Goal: Information Seeking & Learning: Learn about a topic

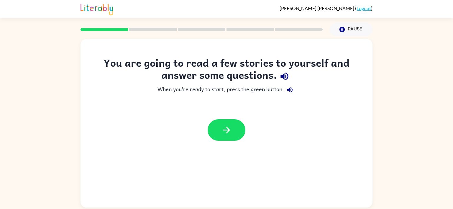
click at [411, 180] on div "You are going to read a few stories to yourself and answer some questions. When…" at bounding box center [226, 121] width 453 height 171
click at [343, 29] on icon "Pause" at bounding box center [342, 29] width 6 height 6
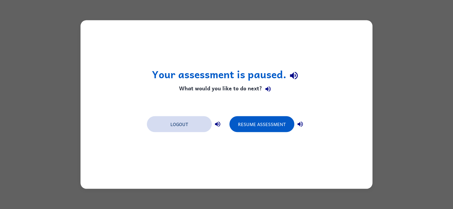
click at [174, 125] on button "Logout" at bounding box center [179, 124] width 65 height 16
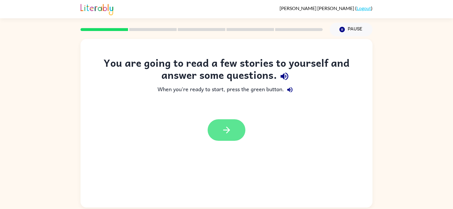
click at [230, 136] on button "button" at bounding box center [227, 130] width 38 height 22
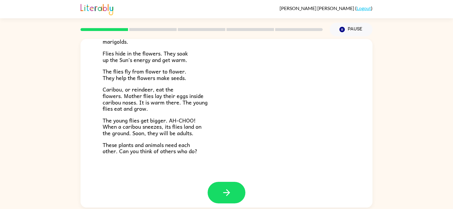
scroll to position [121, 0]
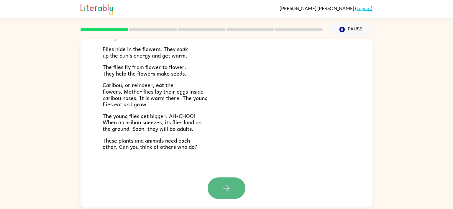
click at [229, 184] on icon "button" at bounding box center [227, 188] width 10 height 10
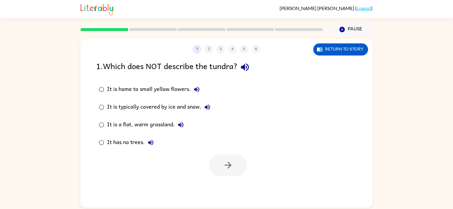
click at [179, 124] on icon "button" at bounding box center [180, 124] width 7 height 7
click at [227, 166] on icon "button" at bounding box center [228, 165] width 10 height 10
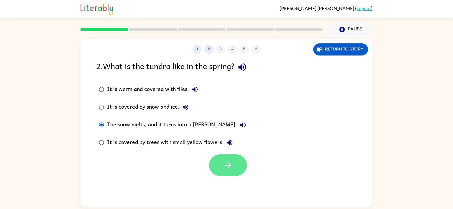
click at [219, 156] on button "button" at bounding box center [228, 165] width 38 height 22
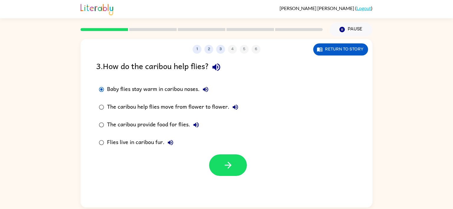
click at [212, 71] on div "3 . How do the caribou help flies?" at bounding box center [226, 67] width 261 height 15
click at [217, 163] on button "button" at bounding box center [228, 165] width 38 height 22
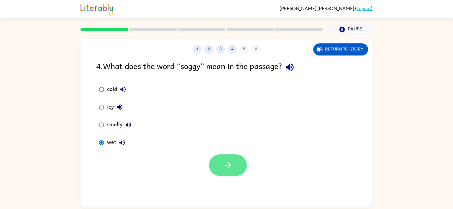
click at [224, 165] on icon "button" at bounding box center [228, 165] width 10 height 10
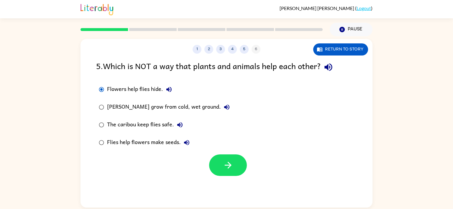
click at [307, 152] on div at bounding box center [227, 163] width 292 height 24
click at [228, 168] on icon "button" at bounding box center [228, 165] width 10 height 10
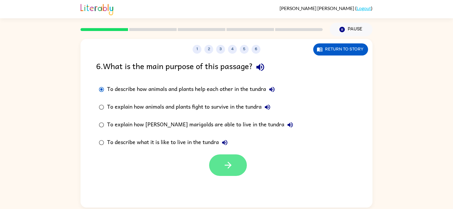
click at [228, 175] on button "button" at bounding box center [228, 165] width 38 height 22
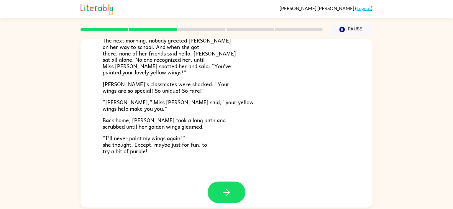
scroll to position [165, 0]
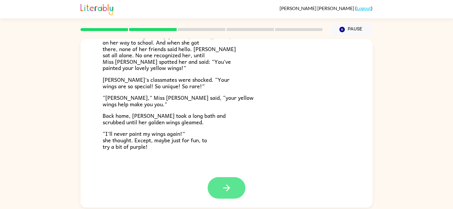
click at [220, 191] on button "button" at bounding box center [227, 188] width 38 height 22
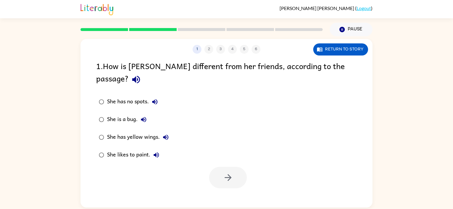
scroll to position [0, 0]
click at [143, 131] on div "She has yellow wings." at bounding box center [139, 137] width 65 height 12
click at [220, 167] on button "button" at bounding box center [228, 178] width 38 height 22
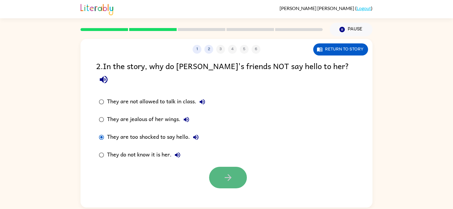
click at [231, 172] on icon "button" at bounding box center [228, 177] width 10 height 10
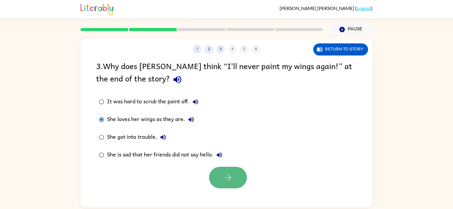
click at [228, 174] on icon "button" at bounding box center [228, 177] width 10 height 10
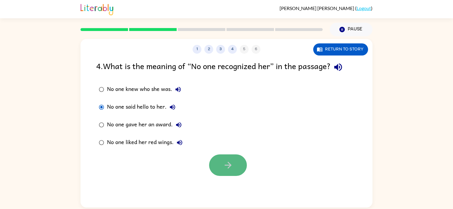
click at [227, 163] on icon "button" at bounding box center [228, 165] width 10 height 10
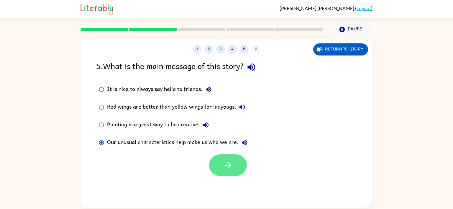
click at [233, 174] on button "button" at bounding box center [228, 165] width 38 height 22
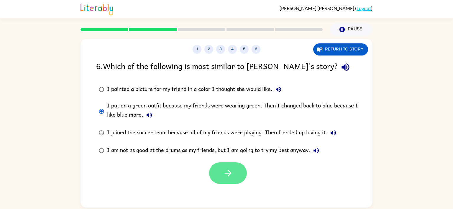
click at [223, 175] on button "button" at bounding box center [228, 173] width 38 height 22
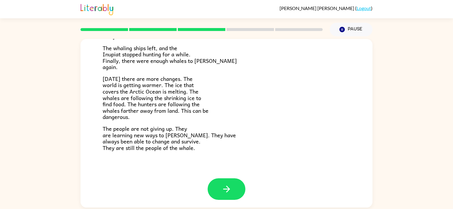
scroll to position [199, 0]
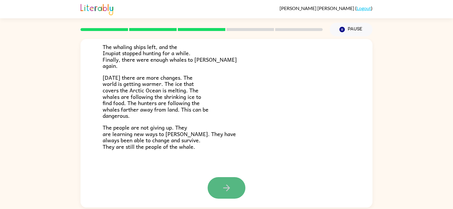
click at [234, 184] on button "button" at bounding box center [227, 188] width 38 height 22
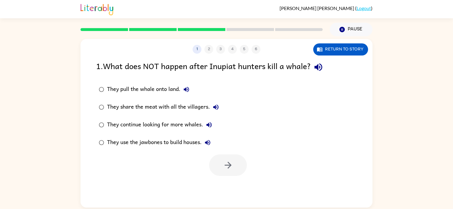
click at [185, 122] on div "They continue looking for more whales." at bounding box center [161, 125] width 108 height 12
click at [216, 160] on button "button" at bounding box center [228, 165] width 38 height 22
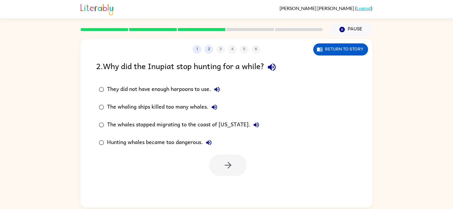
click at [189, 104] on div "The whaling ships killed too many whales." at bounding box center [163, 107] width 113 height 12
click at [219, 162] on button "button" at bounding box center [228, 165] width 38 height 22
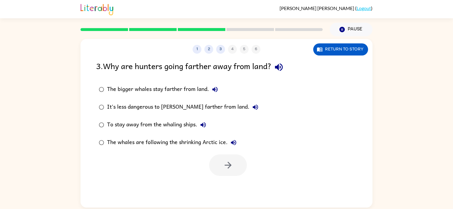
click at [218, 139] on div "The whales are following the shrinking Arctic ice." at bounding box center [173, 143] width 132 height 12
click at [229, 170] on icon "button" at bounding box center [228, 165] width 10 height 10
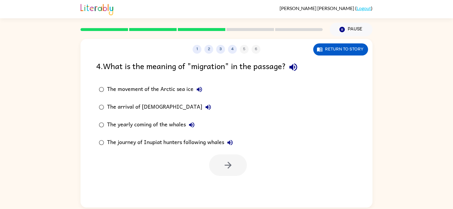
click at [229, 170] on div at bounding box center [228, 165] width 38 height 22
click at [150, 124] on div "The yearly coming of the whales" at bounding box center [152, 125] width 91 height 12
click at [226, 163] on icon "button" at bounding box center [228, 165] width 10 height 10
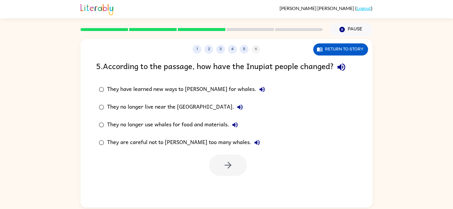
click at [212, 140] on div "They are careful not to hunt too many whales." at bounding box center [185, 143] width 156 height 12
click at [219, 159] on button "button" at bounding box center [228, 165] width 38 height 22
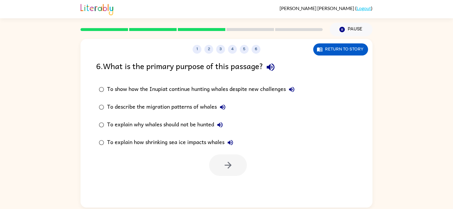
click at [161, 122] on div "To explain why whales should not be hunted" at bounding box center [166, 125] width 119 height 12
click at [227, 159] on button "button" at bounding box center [228, 165] width 38 height 22
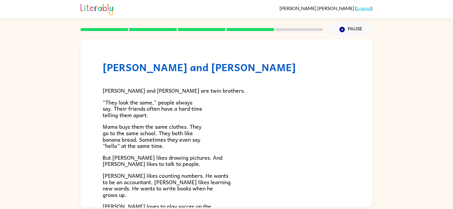
click at [377, 114] on div "Zane and Zeke Zane and Zeke are twin brothers. "They look the same," people alw…" at bounding box center [226, 121] width 453 height 171
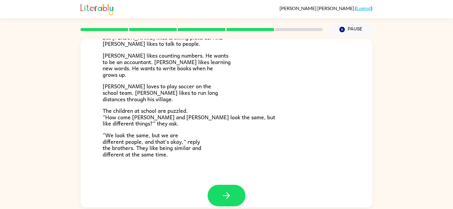
scroll to position [127, 0]
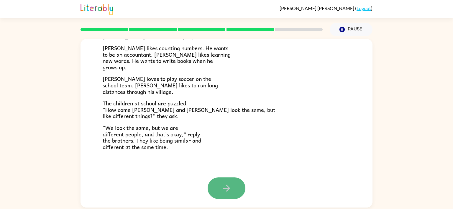
click at [222, 188] on icon "button" at bounding box center [227, 188] width 10 height 10
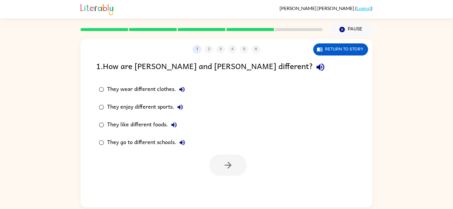
click at [165, 106] on div "They enjoy different sports." at bounding box center [146, 107] width 79 height 12
click at [214, 166] on button "button" at bounding box center [228, 165] width 38 height 22
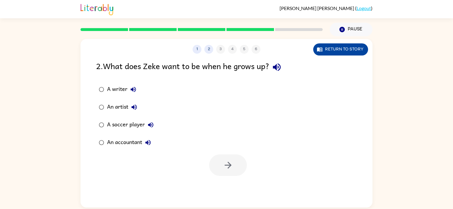
click at [322, 48] on icon "button" at bounding box center [320, 49] width 6 height 6
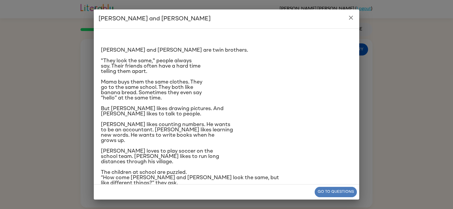
click at [320, 191] on button "Go to questions" at bounding box center [336, 192] width 42 height 10
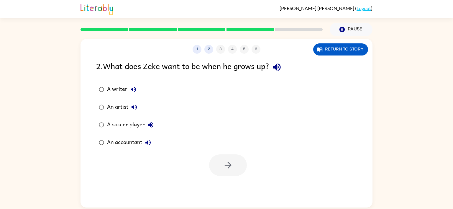
click at [112, 90] on div "A writer" at bounding box center [123, 90] width 32 height 12
click at [212, 163] on button "button" at bounding box center [228, 165] width 38 height 22
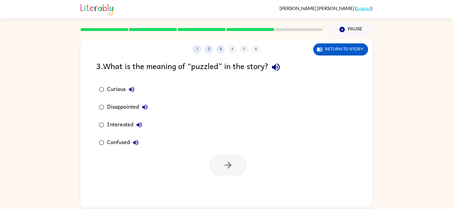
click at [120, 139] on div "Confused" at bounding box center [124, 143] width 35 height 12
click at [218, 155] on button "button" at bounding box center [228, 165] width 38 height 22
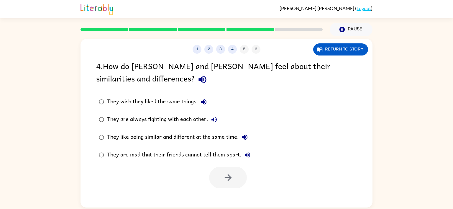
click at [144, 158] on div "They are mad that their friends cannot tell them apart." at bounding box center [180, 155] width 146 height 12
click at [141, 140] on div "They like being similar and different at the same time." at bounding box center [179, 137] width 144 height 12
click at [227, 180] on icon "button" at bounding box center [228, 177] width 10 height 10
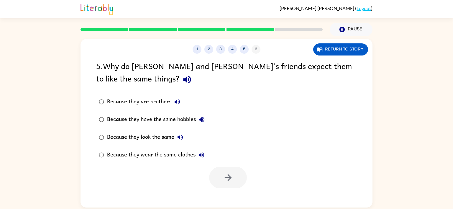
click at [119, 133] on div "Because they look the same" at bounding box center [146, 137] width 79 height 12
click at [233, 184] on button "button" at bounding box center [228, 178] width 38 height 22
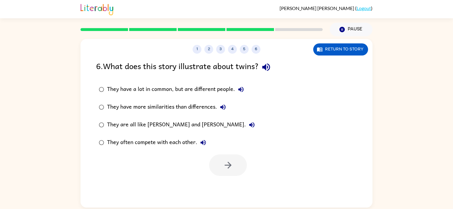
click at [156, 88] on div "They have a lot in common, but are different people." at bounding box center [177, 90] width 140 height 12
click at [223, 174] on button "button" at bounding box center [228, 165] width 38 height 22
